Goal: Task Accomplishment & Management: Complete application form

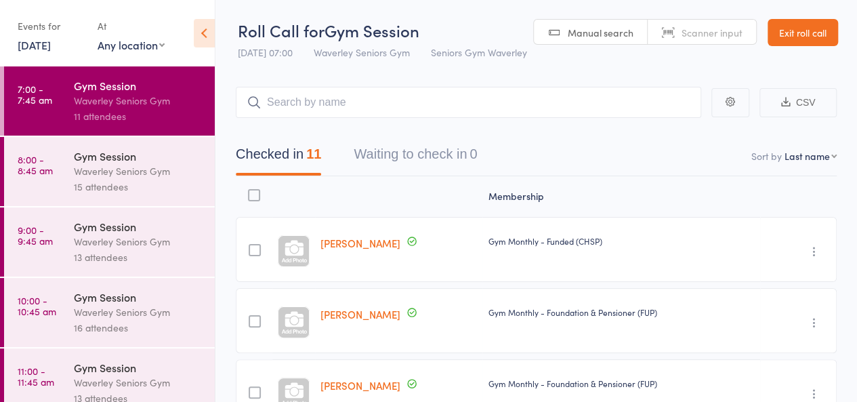
click at [768, 46] on link "Exit roll call" at bounding box center [803, 32] width 70 height 27
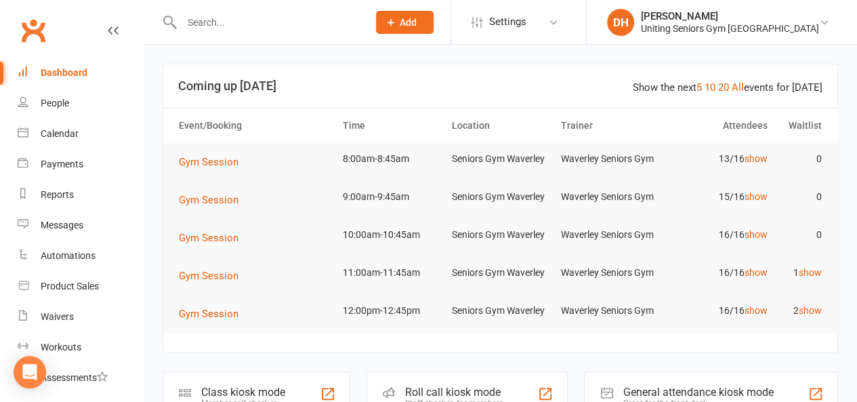
click at [257, 29] on input "text" at bounding box center [268, 22] width 181 height 19
click at [417, 20] on span "Add" at bounding box center [408, 22] width 17 height 11
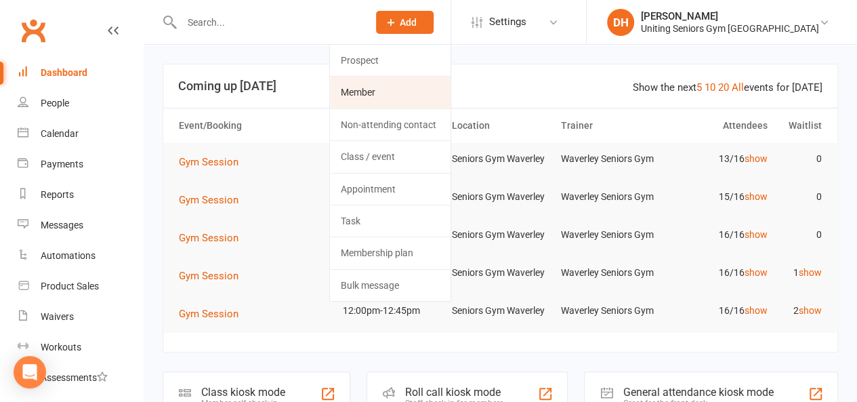
click at [428, 83] on link "Member" at bounding box center [390, 92] width 121 height 31
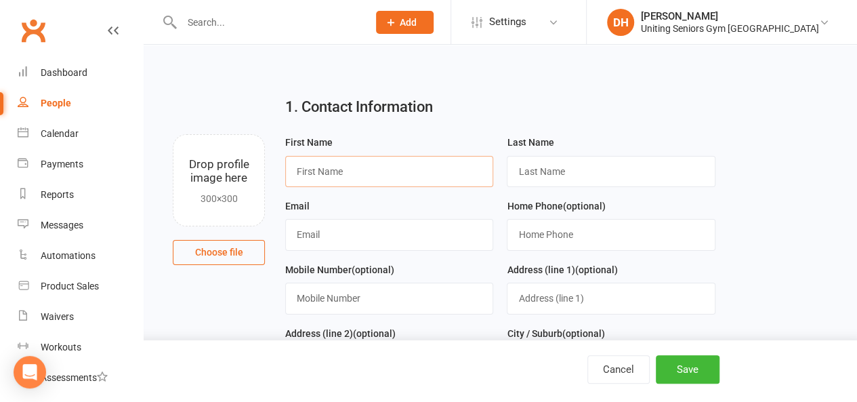
click at [346, 173] on input "text" at bounding box center [389, 171] width 208 height 31
type input "Don"
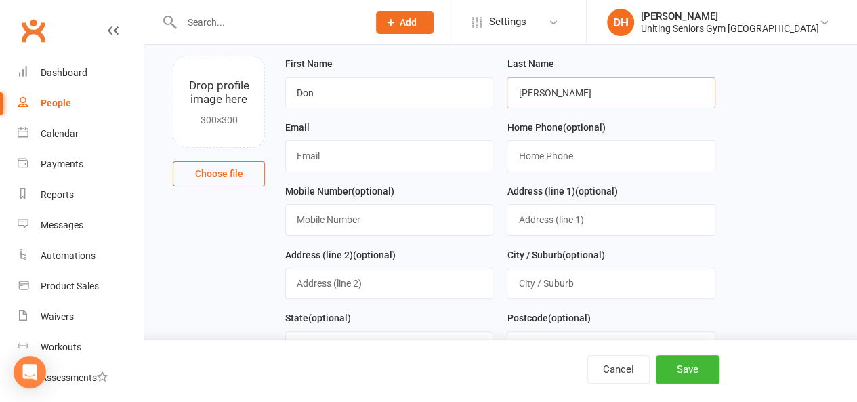
scroll to position [87, 0]
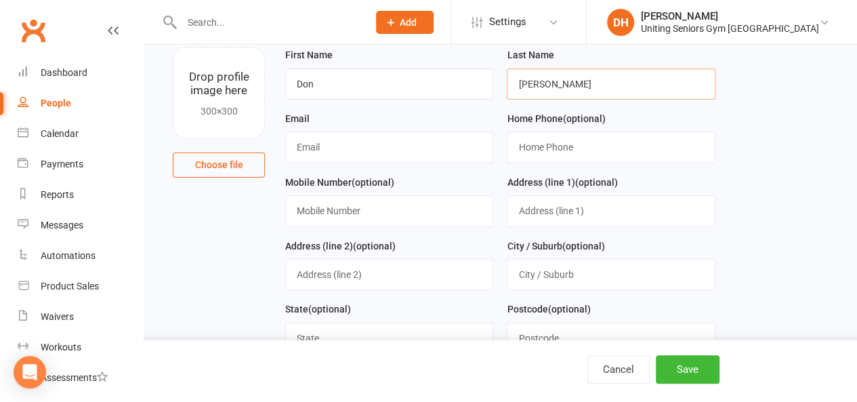
type input "Varcoe"
click at [355, 151] on input "text" at bounding box center [389, 146] width 208 height 31
type input "dhahn@uniting.org"
click at [407, 217] on input "text" at bounding box center [389, 210] width 208 height 31
paste input "0425 239 660"
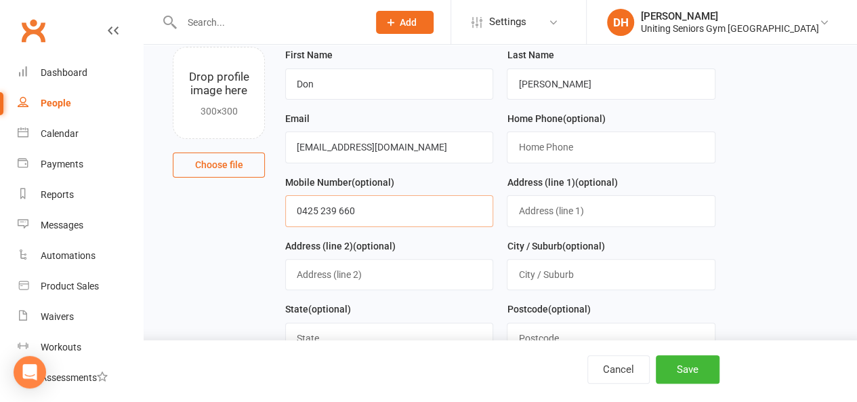
type input "0425 239 660"
click at [540, 216] on input "text" at bounding box center [611, 210] width 208 height 31
paste input "Unit 302, 79 Grafton St BONDI JUNCTION NSW 2022"
drag, startPoint x: 586, startPoint y: 209, endPoint x: 663, endPoint y: 208, distance: 77.3
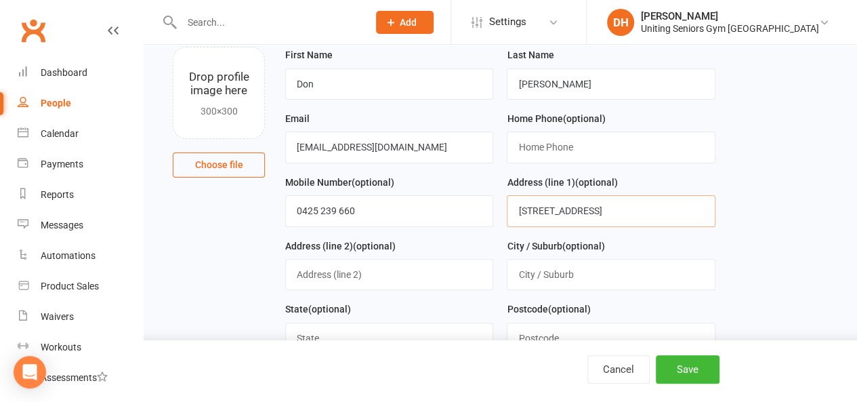
click at [663, 208] on input "Unit 302, 79 Grafton St BONDI JUNCTION NSW 2022" at bounding box center [611, 210] width 208 height 31
type input "Unit 302, 79 Grafton St NSW 2022"
click at [586, 277] on input "text" at bounding box center [611, 274] width 208 height 31
paste input "BONDI JUNCTION"
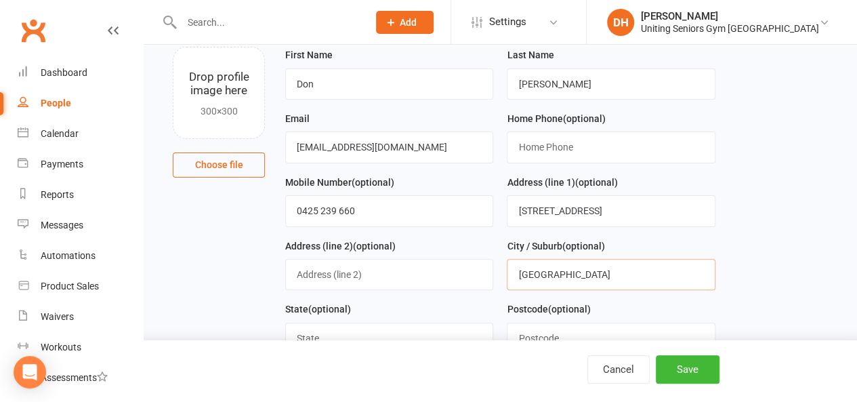
type input "BONDI JUNCTION"
click at [635, 206] on input "Unit 302, 79 Grafton St NSW 2022" at bounding box center [611, 210] width 208 height 31
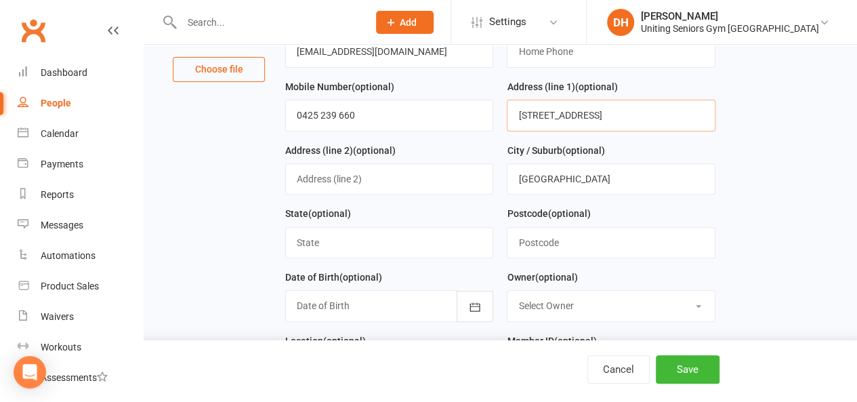
type input "Unit 302, 79 Grafton St"
click at [550, 246] on input "text" at bounding box center [611, 242] width 208 height 31
type input "2022"
click at [458, 239] on input "text" at bounding box center [389, 242] width 208 height 31
type input "NSW"
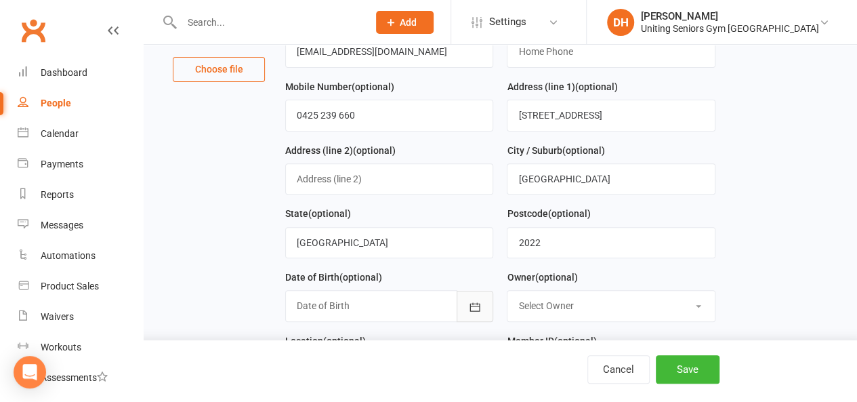
click at [477, 302] on icon "button" at bounding box center [475, 306] width 10 height 9
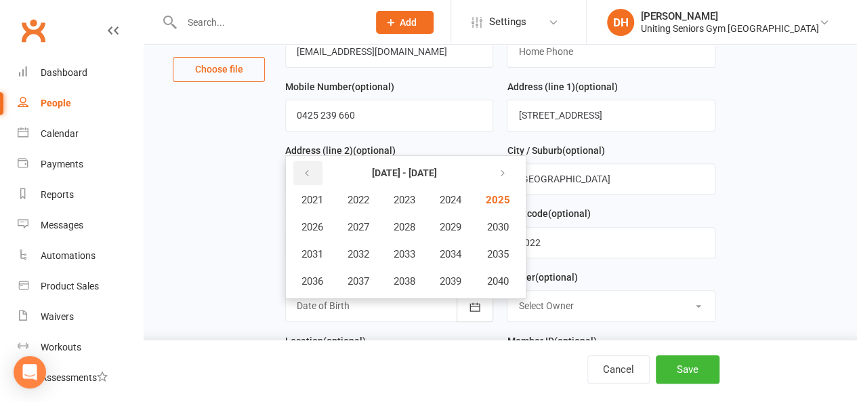
click at [305, 170] on icon "button" at bounding box center [306, 173] width 9 height 11
click at [316, 170] on button "button" at bounding box center [307, 173] width 29 height 24
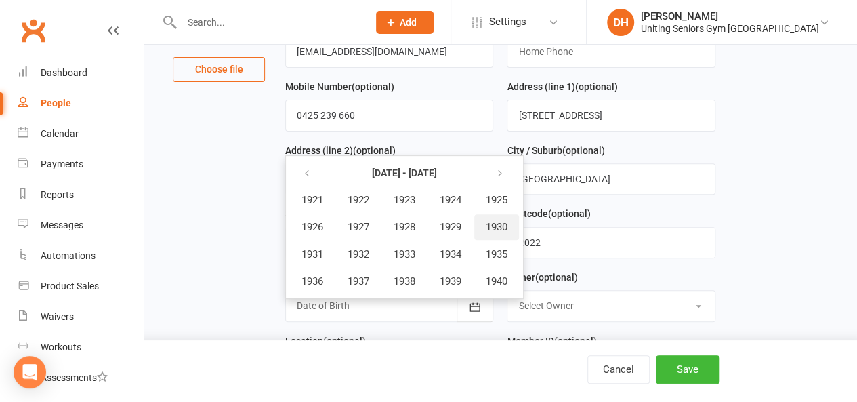
click at [502, 225] on span "1930" at bounding box center [497, 227] width 22 height 12
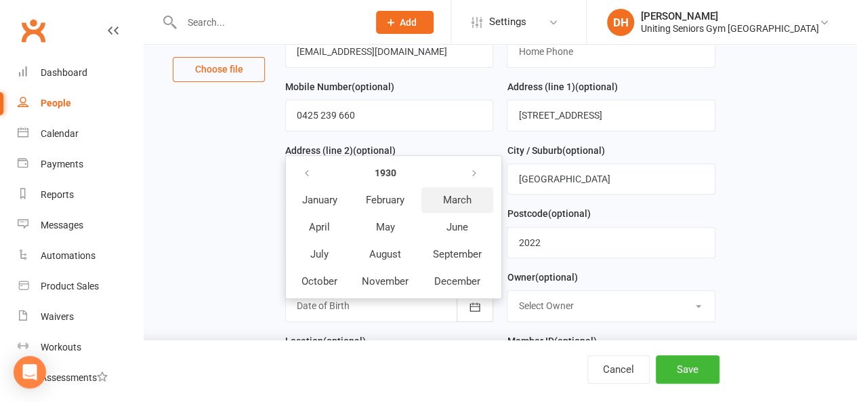
click at [466, 199] on span "March" at bounding box center [457, 200] width 28 height 12
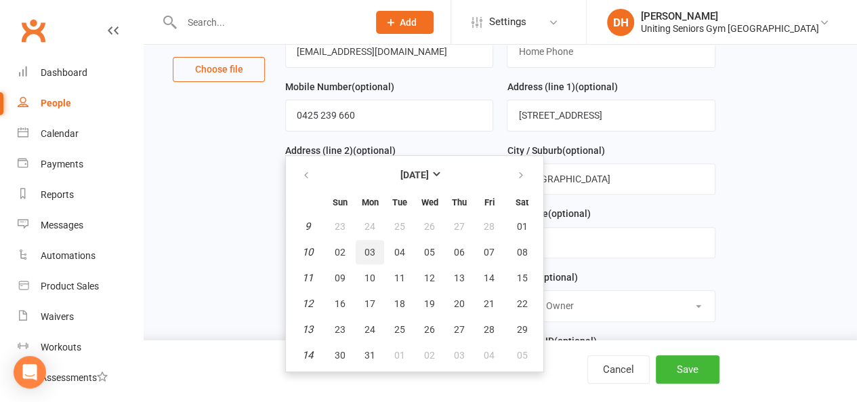
click at [370, 251] on span "03" at bounding box center [370, 252] width 11 height 11
type input "03 Mar 1930"
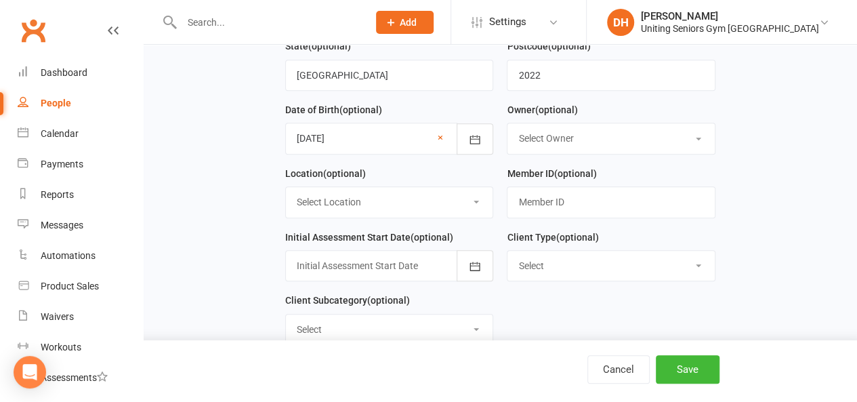
scroll to position [351, 0]
click at [559, 142] on select "Select Owner James Wang Irene Barratt Elly Williams Waverley Seniors Gym Senior…" at bounding box center [611, 138] width 207 height 30
select select "3"
click at [508, 123] on select "Select Owner James Wang Irene Barratt Elly Williams Waverley Seniors Gym Senior…" at bounding box center [611, 138] width 207 height 30
click at [469, 205] on select "Select Location Seniors Gym Waverley" at bounding box center [389, 201] width 207 height 30
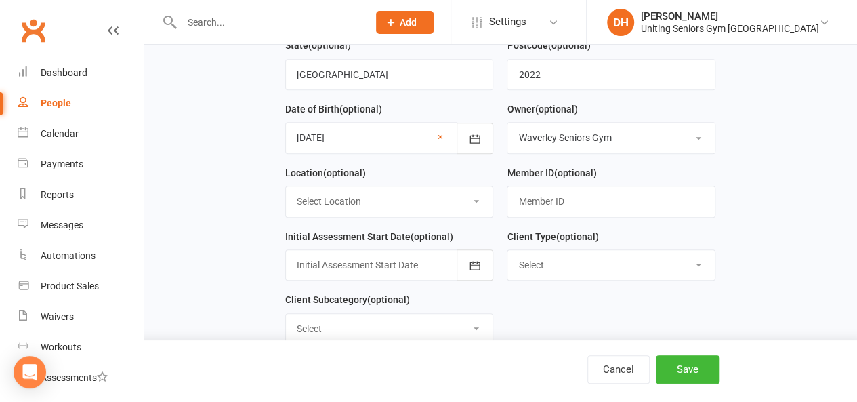
select select "0"
click at [286, 186] on select "Select Location Seniors Gym Waverley" at bounding box center [389, 201] width 207 height 30
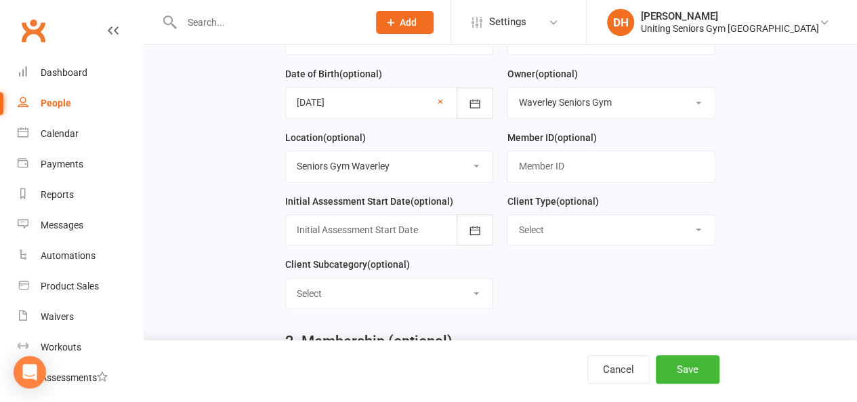
scroll to position [387, 0]
click at [560, 167] on input "text" at bounding box center [611, 165] width 208 height 31
paste input "C0090080"
type input "C0090080"
click at [472, 228] on icon "button" at bounding box center [475, 230] width 10 height 9
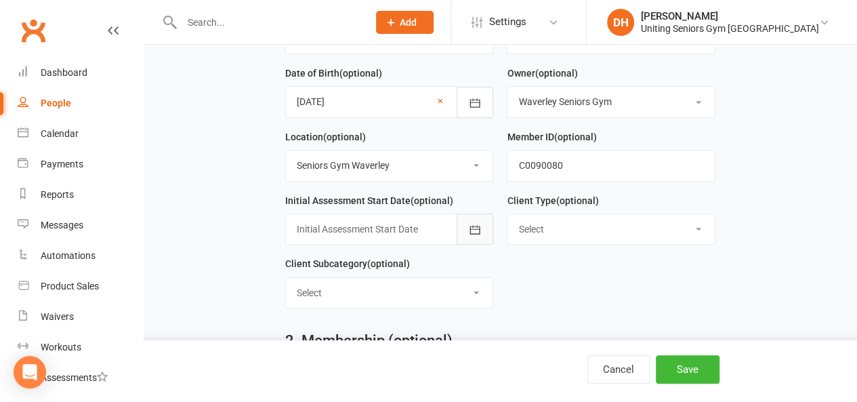
scroll to position [439, 0]
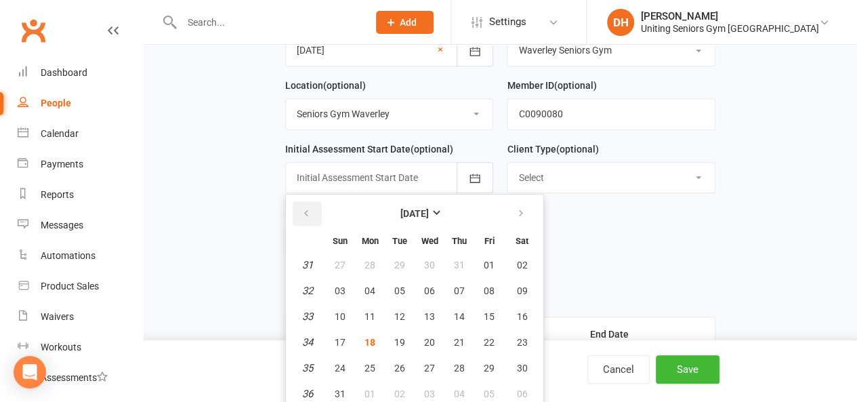
click at [310, 211] on icon "button" at bounding box center [306, 213] width 9 height 11
click at [407, 213] on strong "June 2025" at bounding box center [415, 213] width 28 height 11
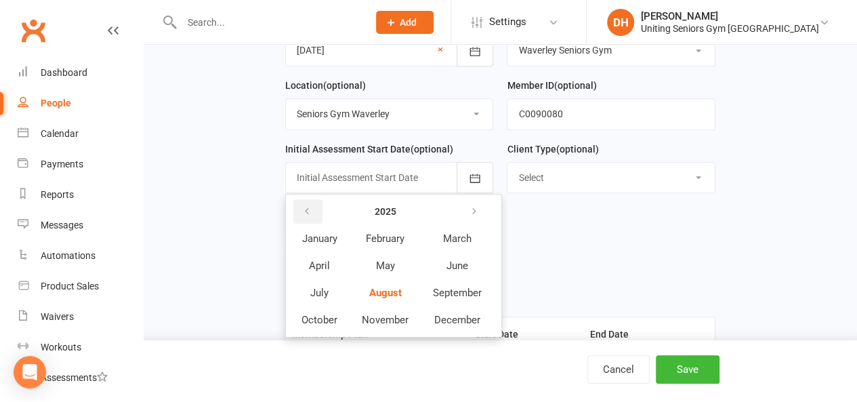
click at [310, 206] on icon "button" at bounding box center [306, 211] width 9 height 11
click at [331, 285] on button "July" at bounding box center [319, 293] width 59 height 26
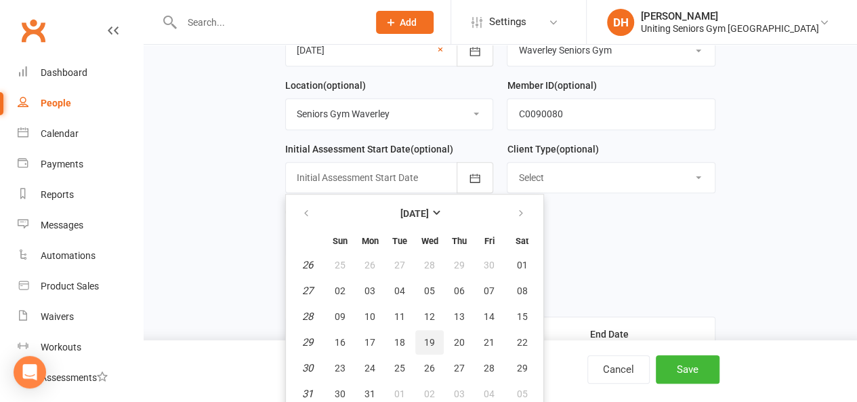
click at [424, 337] on span "19" at bounding box center [429, 342] width 11 height 11
type input "19 Jul 2023"
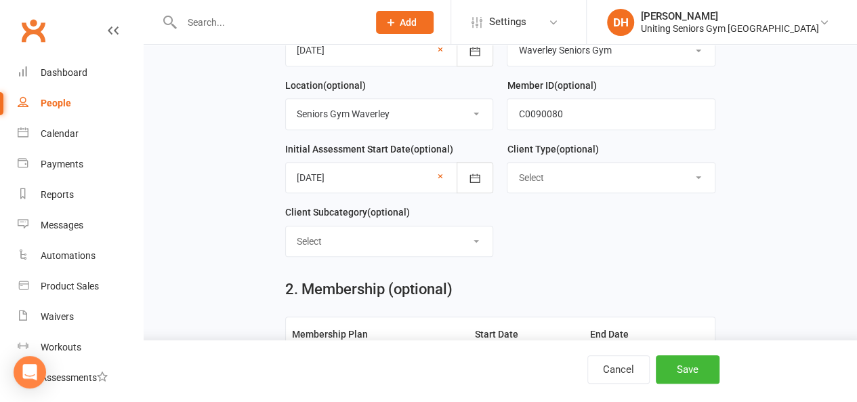
click at [567, 176] on select "Select Foundation & Pensioner (FUP) Self Funded (Full) Funded (CHSP) Uniting HC…" at bounding box center [611, 178] width 207 height 30
select select "Uniting HCP"
click at [508, 163] on select "Select Foundation & Pensioner (FUP) Self Funded (Full) Funded (CHSP) Uniting HC…" at bounding box center [611, 178] width 207 height 30
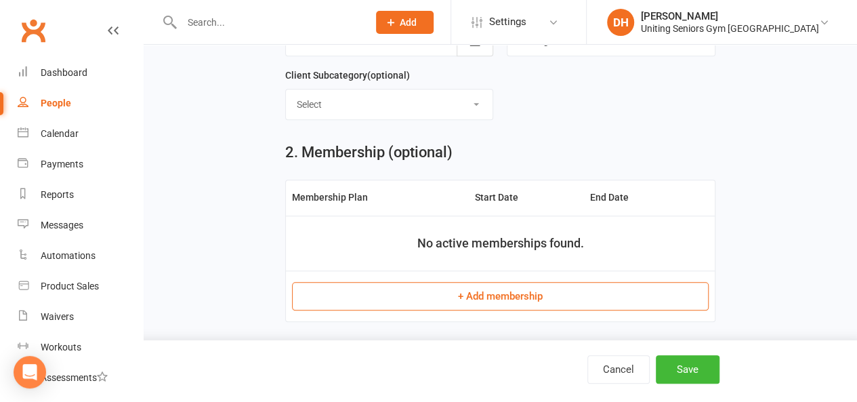
scroll to position [576, 0]
click at [435, 109] on select "Select ILU Community" at bounding box center [389, 104] width 207 height 30
click at [435, 104] on select "Select ILU Community" at bounding box center [389, 104] width 207 height 30
click at [504, 283] on button "+ Add membership" at bounding box center [500, 295] width 417 height 28
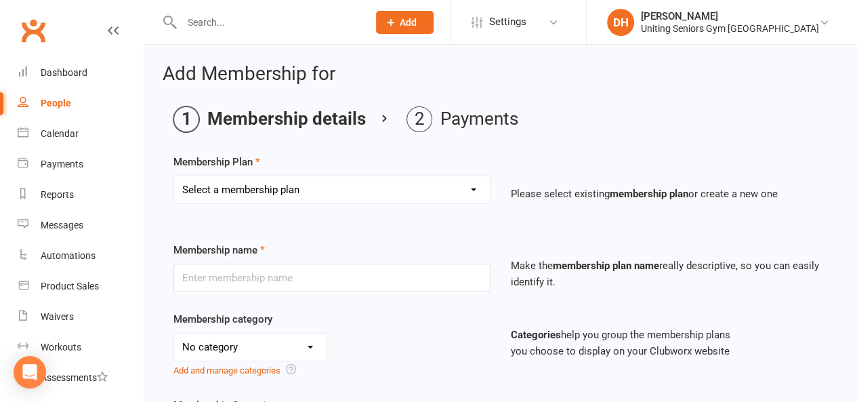
click at [418, 186] on select "Select a membership plan Create new Membership Plan Initial Assessment + Set Up…" at bounding box center [332, 189] width 316 height 27
select select "25"
click at [174, 176] on select "Select a membership plan Create new Membership Plan Initial Assessment + Set Up…" at bounding box center [332, 189] width 316 height 27
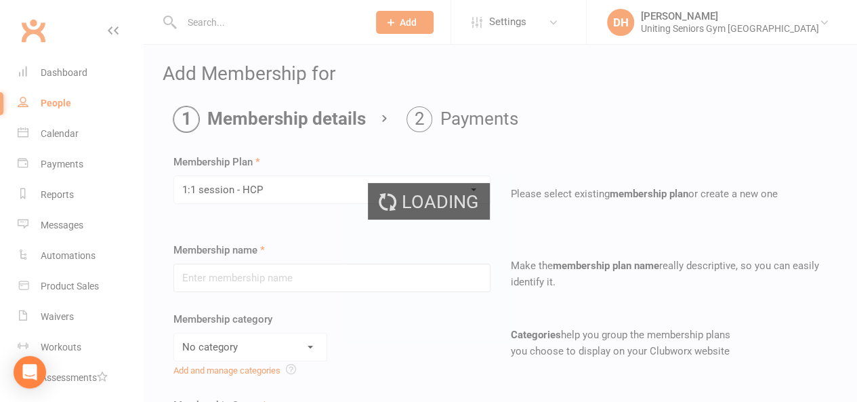
type input "1:1 session - HCP"
select select "1"
type input "0"
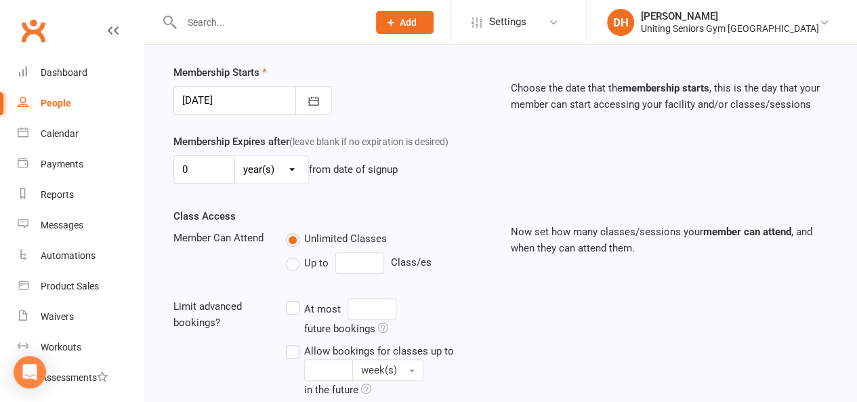
scroll to position [332, 0]
click at [317, 95] on icon "button" at bounding box center [314, 102] width 14 height 14
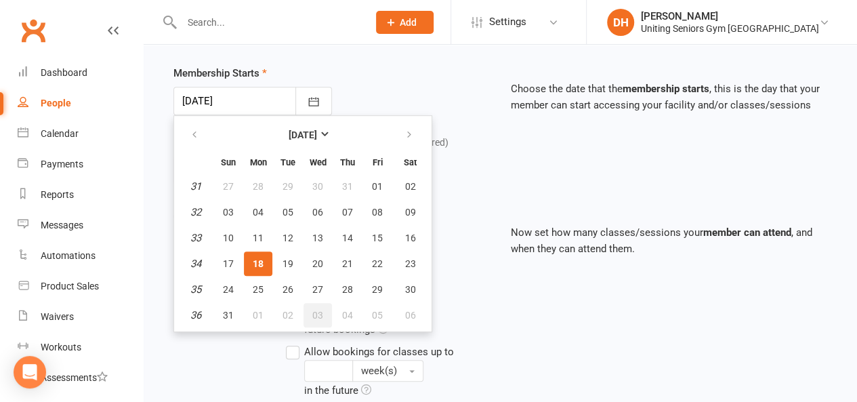
click at [319, 310] on span "03" at bounding box center [317, 315] width 11 height 11
type input "03 Sep 2025"
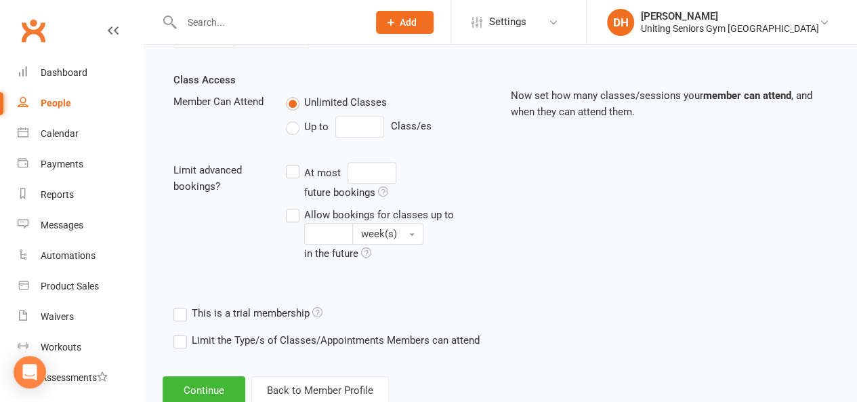
scroll to position [506, 0]
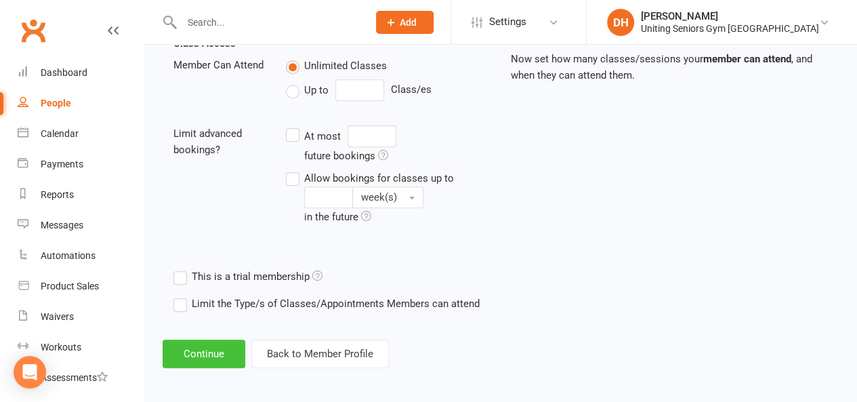
click at [214, 348] on button "Continue" at bounding box center [204, 354] width 83 height 28
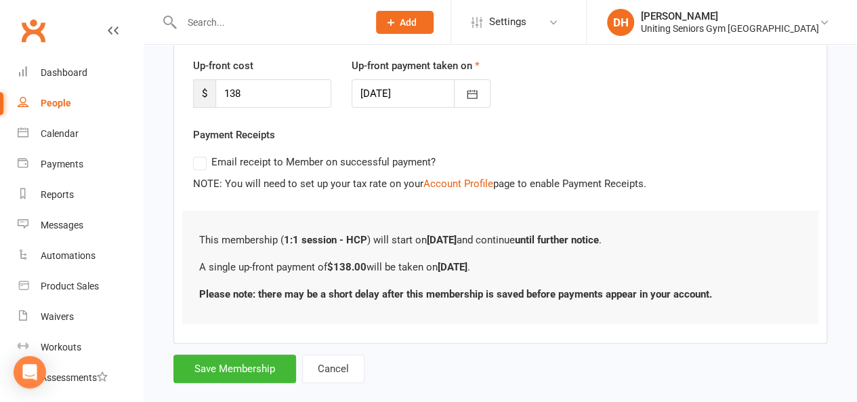
scroll to position [0, 0]
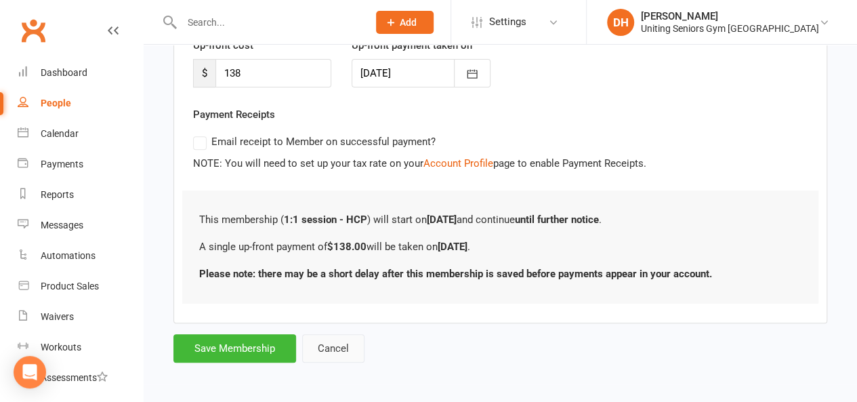
click at [358, 344] on button "Cancel" at bounding box center [333, 348] width 62 height 28
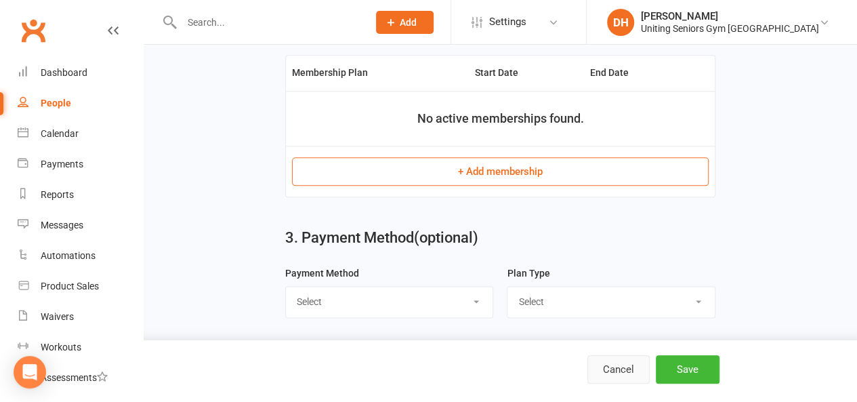
click at [626, 379] on button "Cancel" at bounding box center [619, 369] width 62 height 28
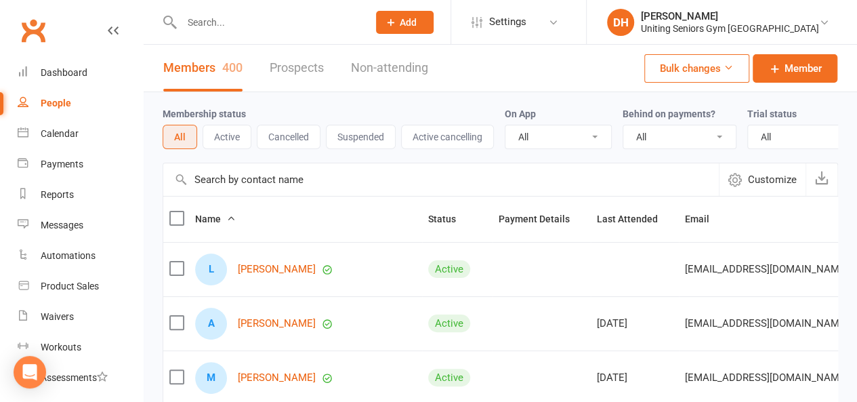
click at [235, 26] on input "text" at bounding box center [268, 22] width 181 height 19
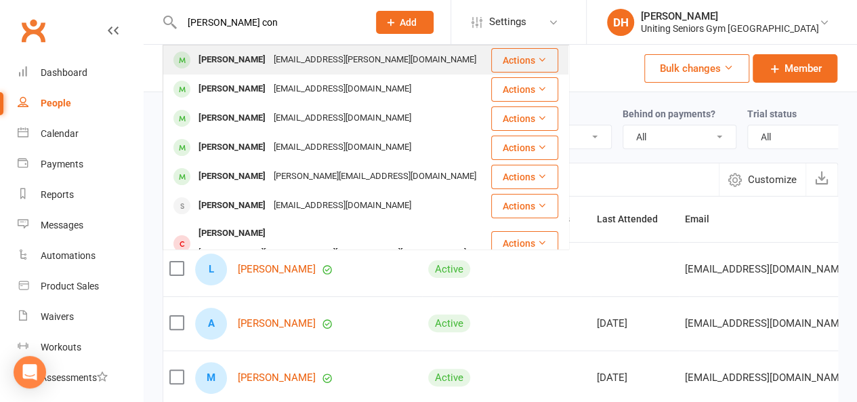
type input "maureen con"
click at [270, 62] on div "Maureen Conaty-hunt" at bounding box center [232, 60] width 75 height 20
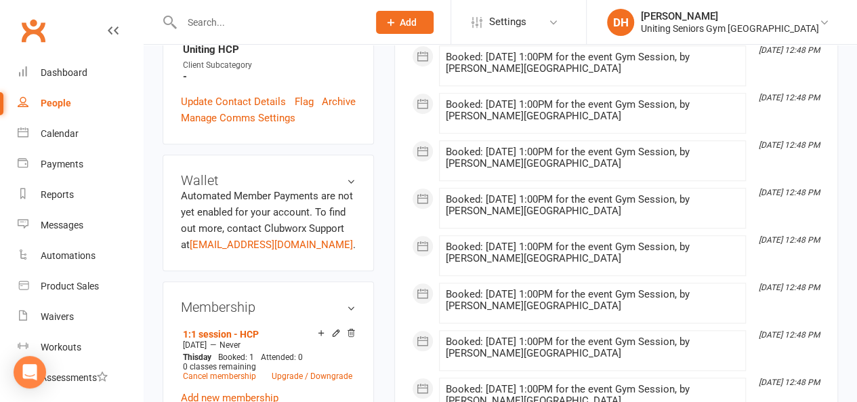
scroll to position [622, 0]
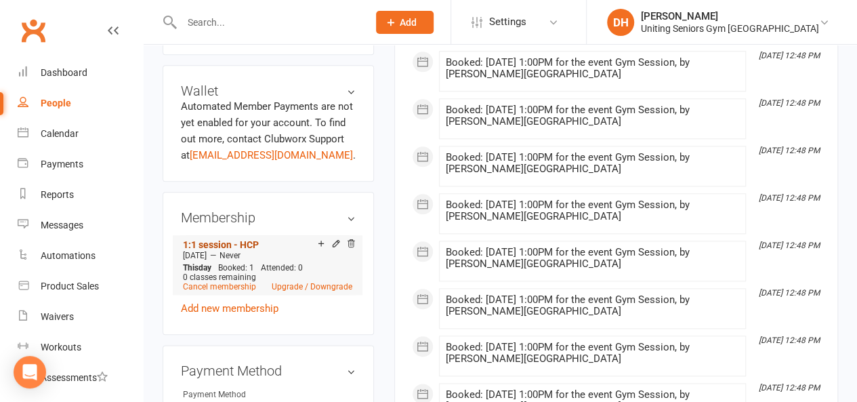
click at [243, 239] on link "1:1 session - HCP" at bounding box center [221, 244] width 76 height 11
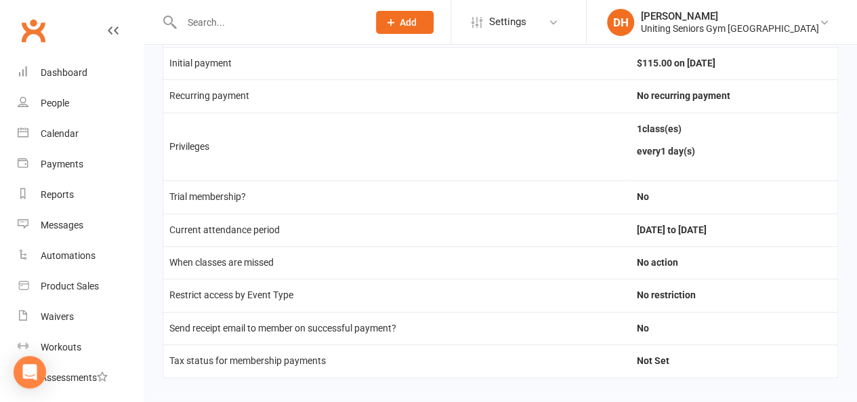
scroll to position [329, 0]
